Goal: Check status

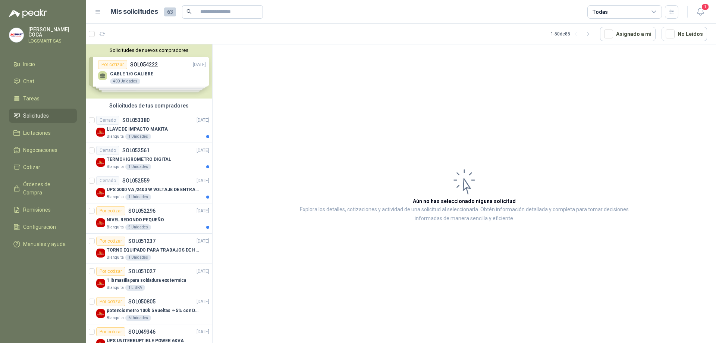
click at [168, 131] on div "LLAVE DE IMPACTO MAKITA" at bounding box center [158, 129] width 103 height 9
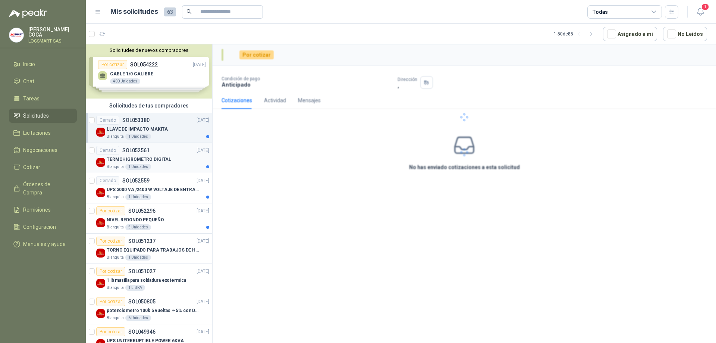
click at [168, 149] on div "Cerrado SOL052561 [DATE]" at bounding box center [152, 150] width 113 height 9
click at [171, 182] on div "Cerrado SOL052559 [DATE]" at bounding box center [152, 180] width 113 height 9
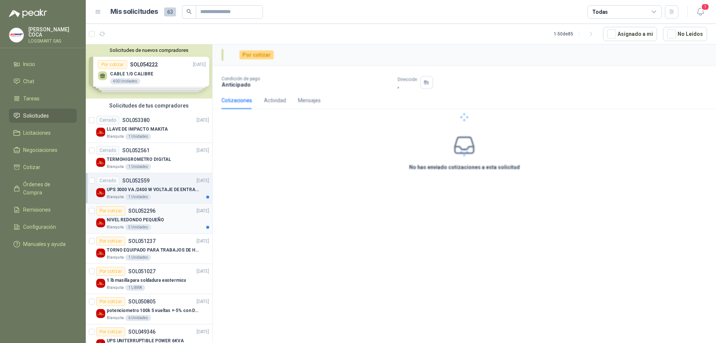
click at [170, 207] on div "Por cotizar SOL052296 [DATE]" at bounding box center [152, 210] width 113 height 9
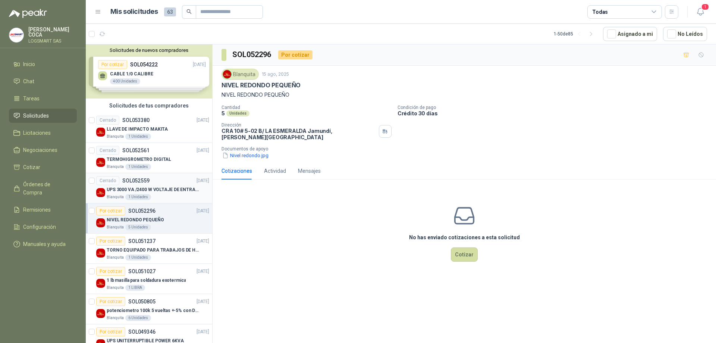
scroll to position [37, 0]
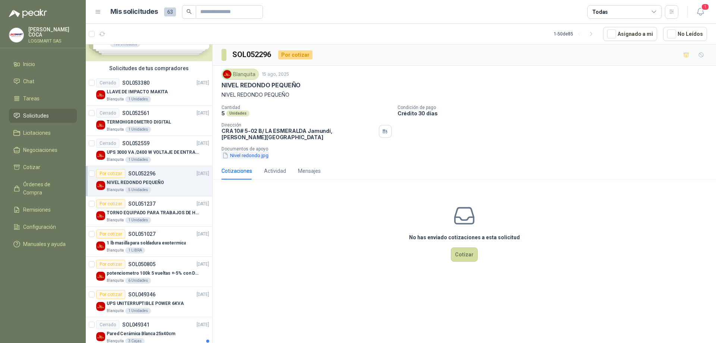
click at [237, 152] on button "Nivel redondo.jpg" at bounding box center [246, 156] width 48 height 8
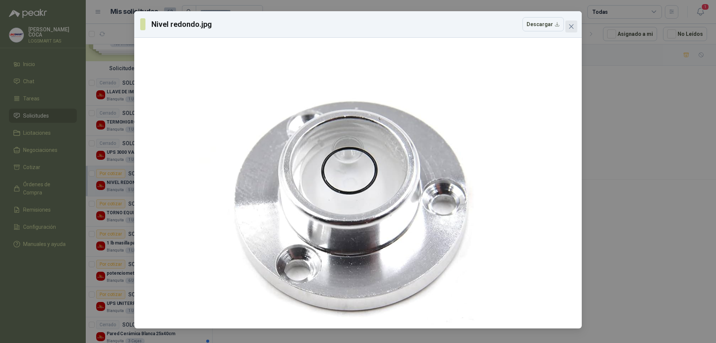
click at [569, 22] on button "Close" at bounding box center [572, 27] width 12 height 12
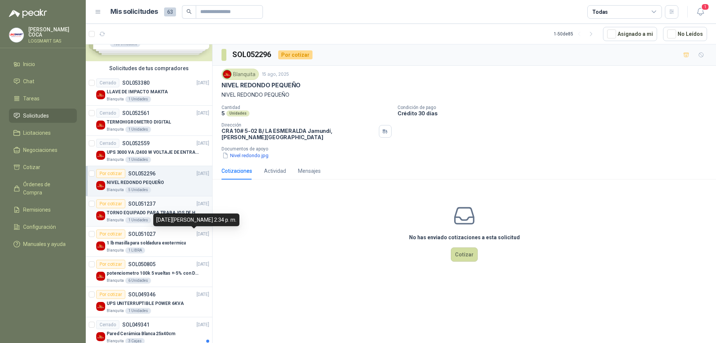
click at [163, 214] on p "TORNO EQUIPADO PARA TRABAJOS DE HASTA 1 METRO DE PRIMER O SEGUNDA MANO" at bounding box center [153, 212] width 93 height 7
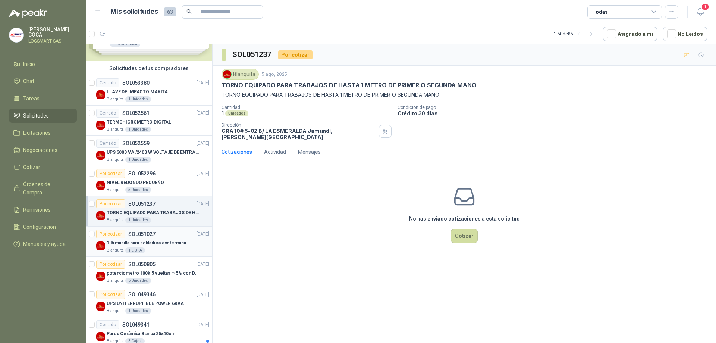
click at [177, 240] on p "1 lb masilla para soldadura exotermica" at bounding box center [146, 243] width 79 height 7
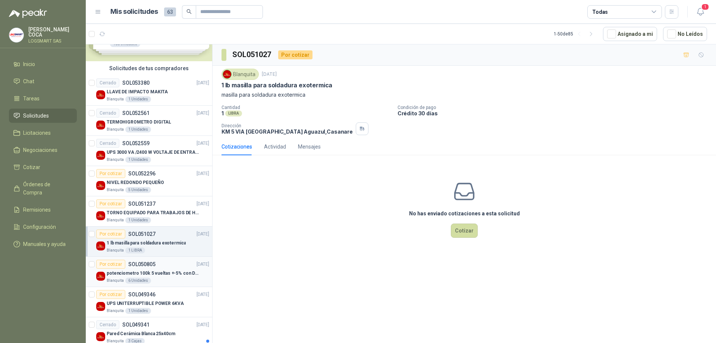
click at [181, 269] on div "potenciometro 100k 5 vueltas +-5% con Dial perilla" at bounding box center [158, 273] width 103 height 9
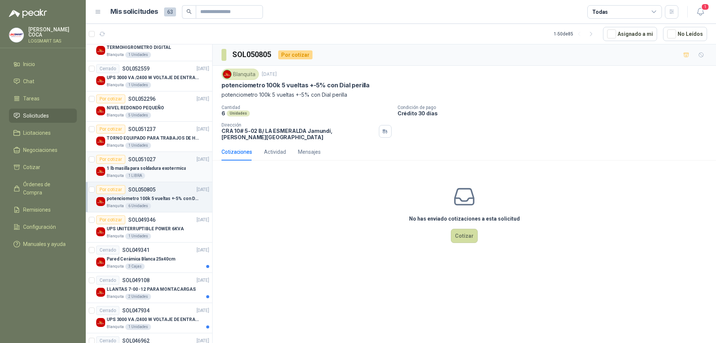
scroll to position [187, 0]
